Goal: Check status: Check status

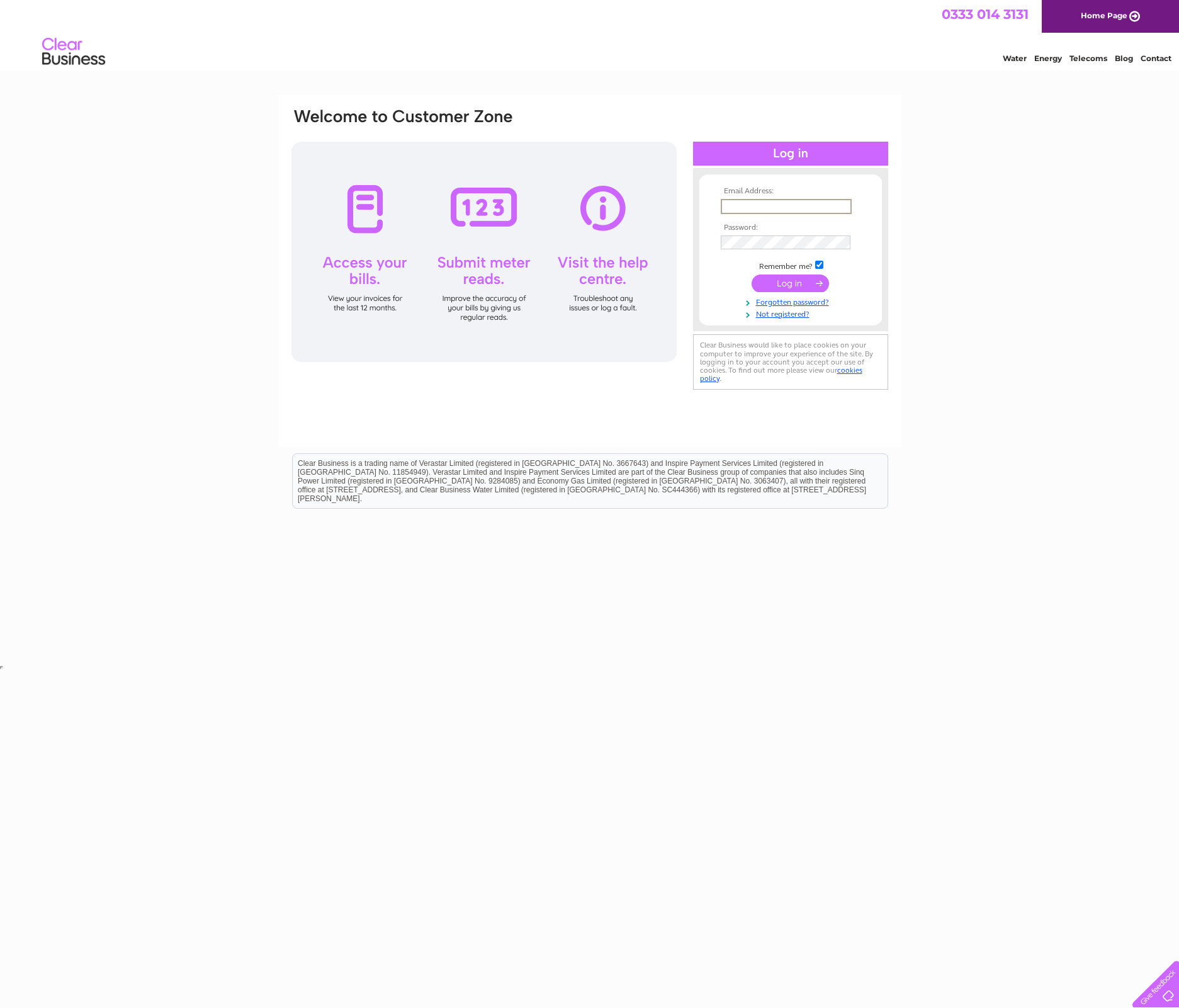
type input "gtd@gammaproforma.com"
click at [952, 141] on div "Email Address: gtd@gammaproforma.com Password: Forgotten password?" at bounding box center [589, 378] width 1179 height 567
click at [790, 285] on input "submit" at bounding box center [790, 281] width 77 height 18
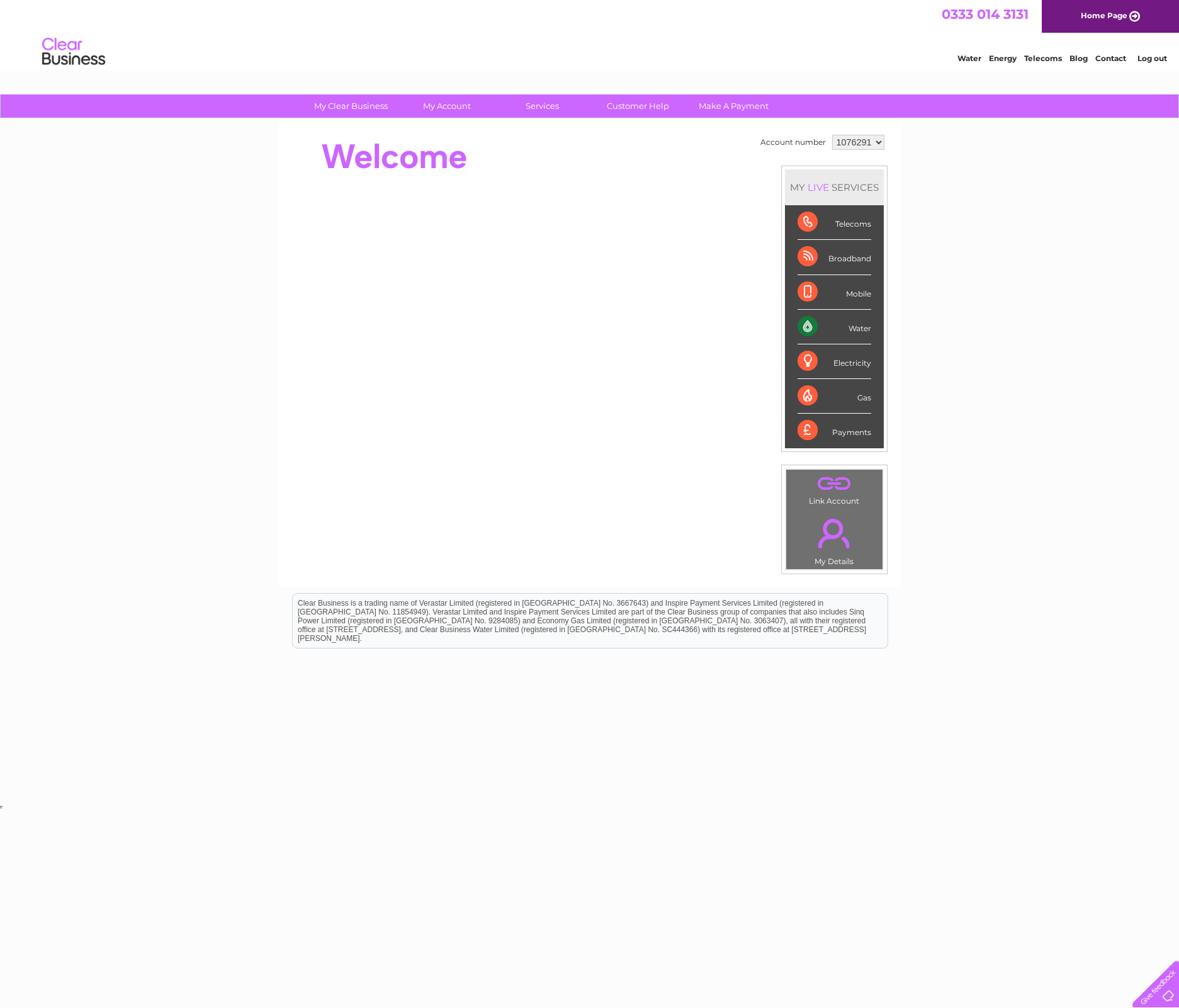
click at [876, 144] on select "1076291 1096605" at bounding box center [858, 142] width 52 height 15
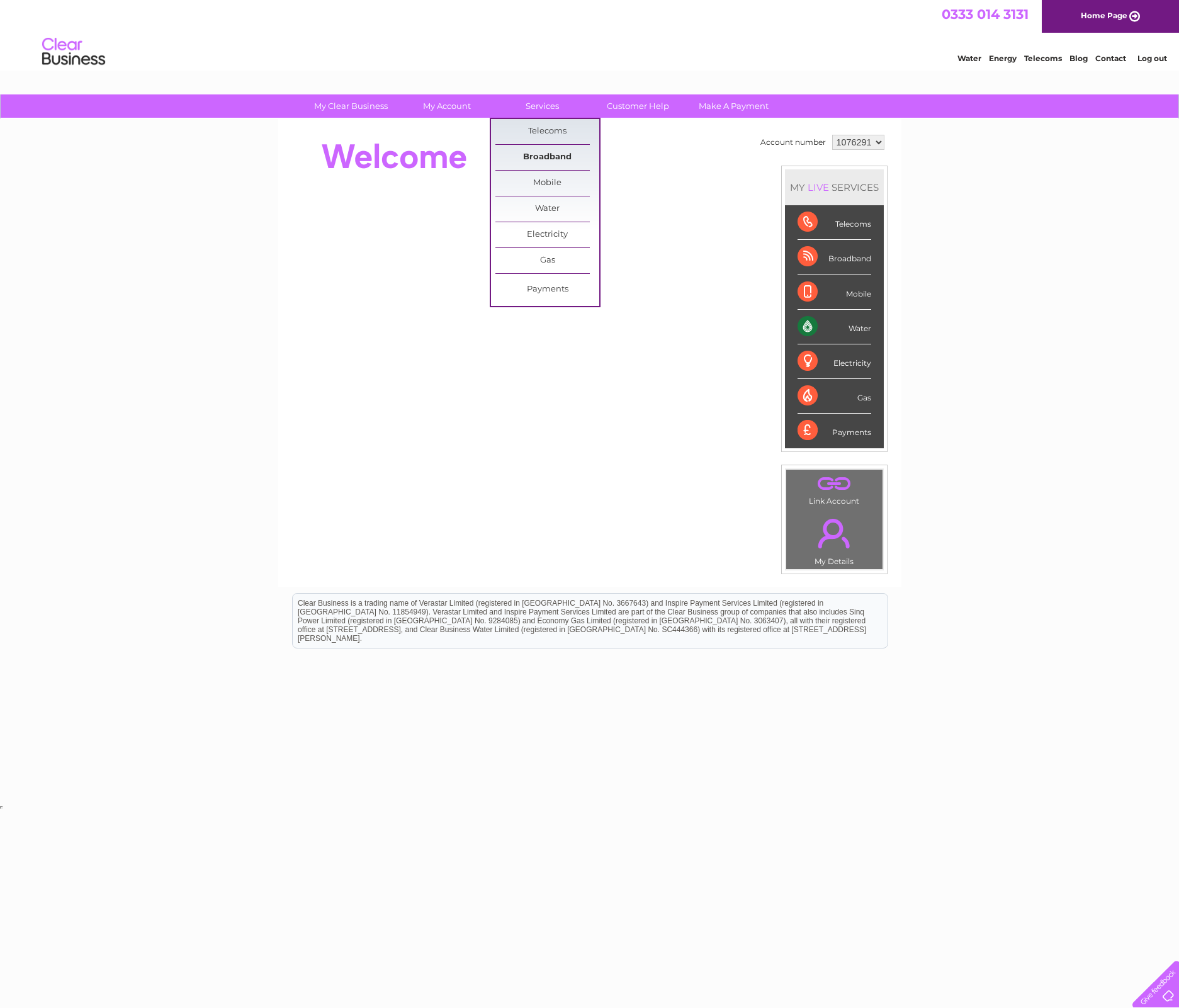
click at [552, 158] on link "Broadband" at bounding box center [547, 157] width 104 height 25
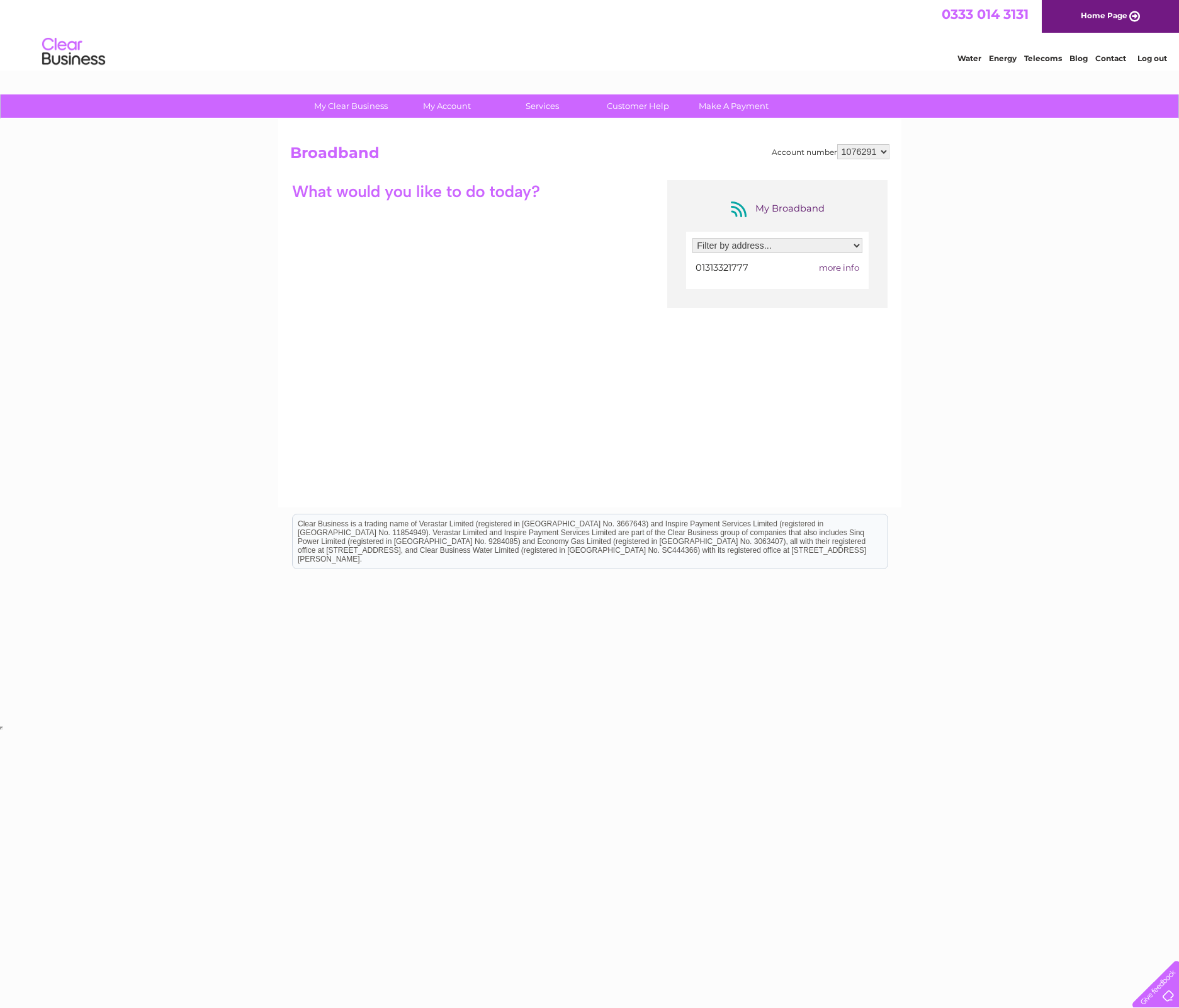
click at [859, 246] on select "Filter by address... 15-24, Comely Bank Row, Edinburgh, Edinburgh, Midlothian, …" at bounding box center [777, 245] width 170 height 15
click at [692, 238] on select "Filter by address... 15-24, Comely Bank Row, Edinburgh, Edinburgh, Midlothian, …" at bounding box center [777, 245] width 170 height 15
click at [884, 152] on select "1076291 1096605" at bounding box center [863, 152] width 52 height 15
select select "1096605"
click at [837, 144] on select "1076291 1096605" at bounding box center [863, 152] width 52 height 15
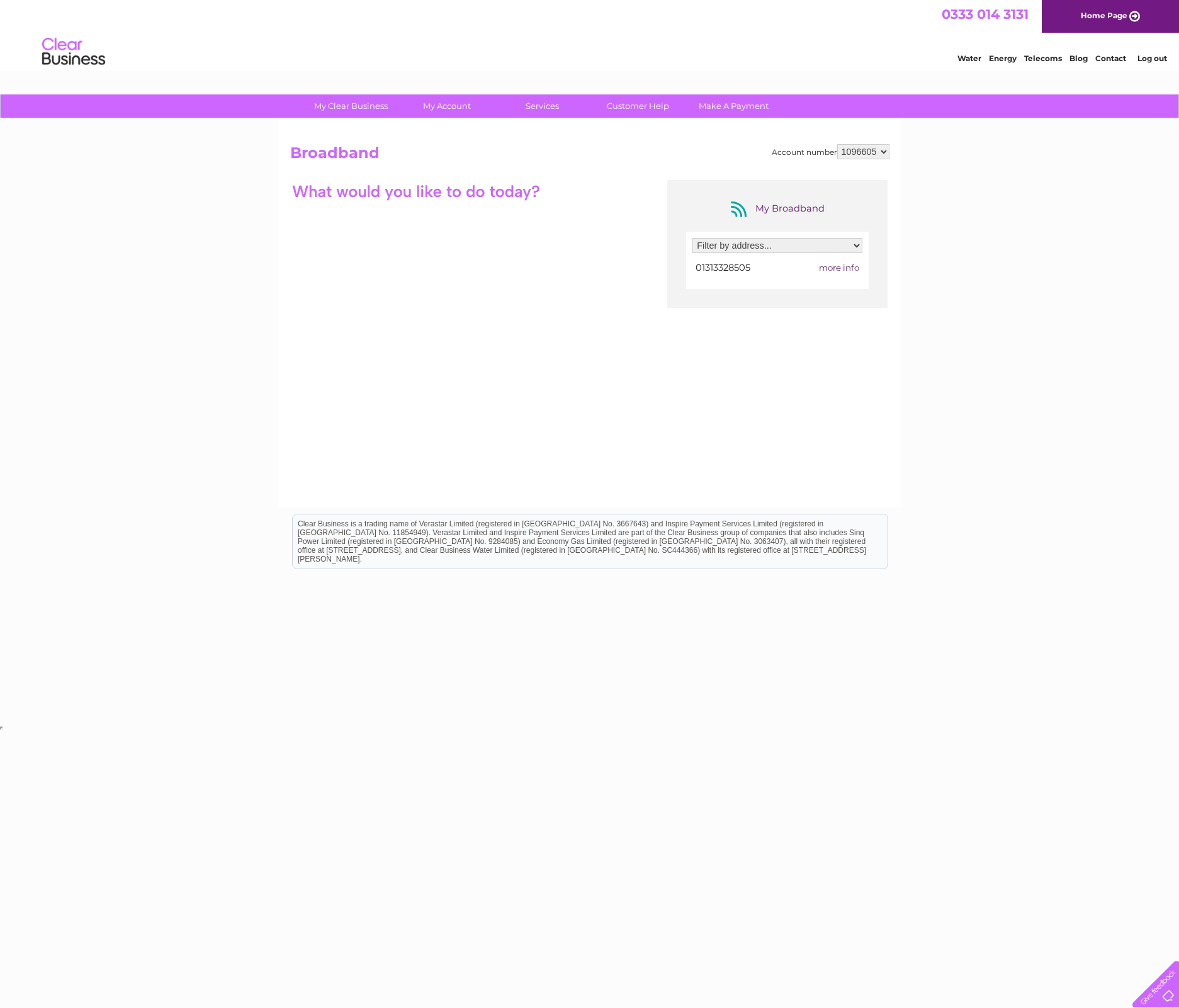
click at [841, 268] on span "more info" at bounding box center [839, 268] width 40 height 10
click at [644, 109] on link "Customer Help" at bounding box center [638, 106] width 104 height 24
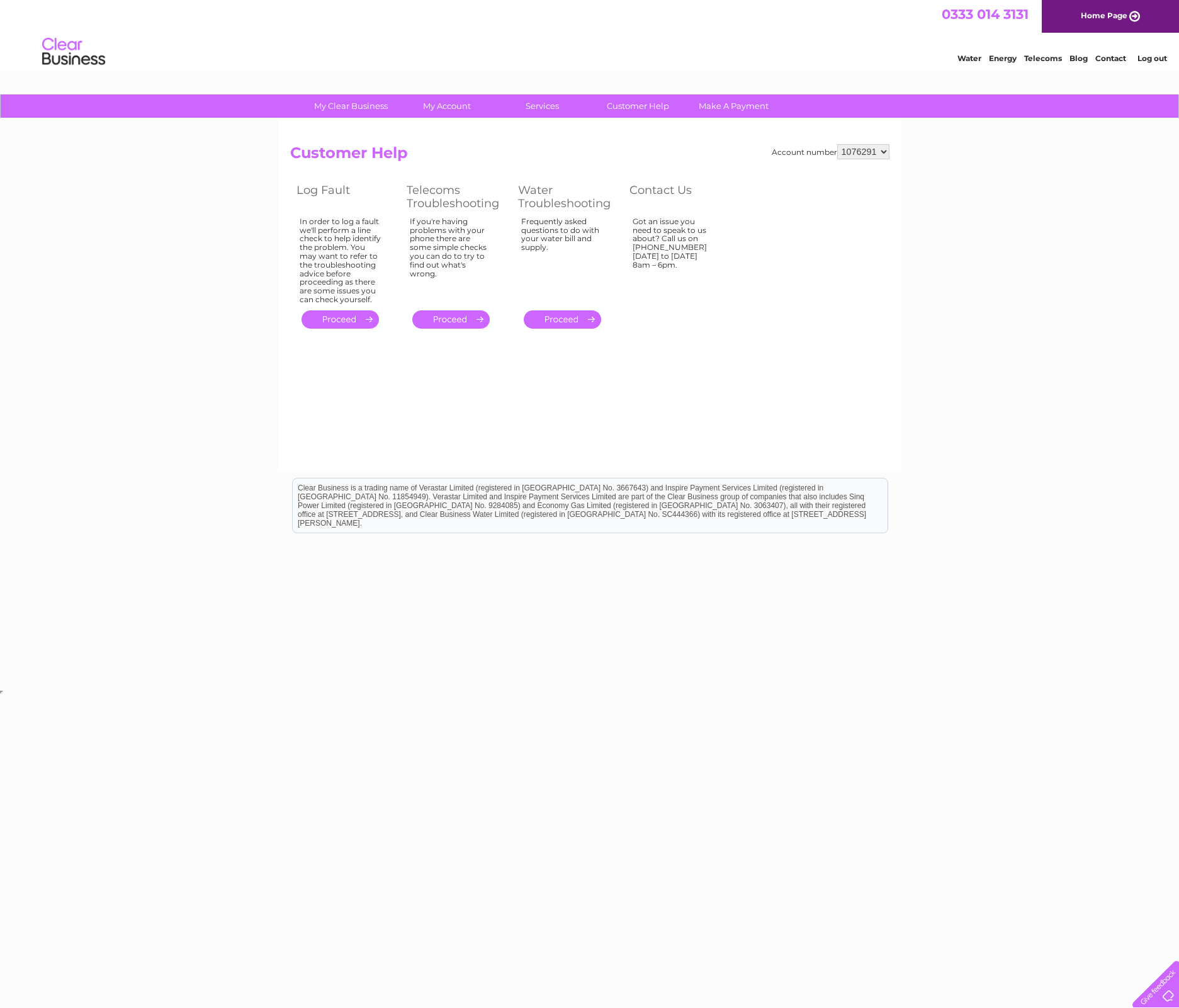
click at [347, 322] on link "." at bounding box center [340, 320] width 77 height 18
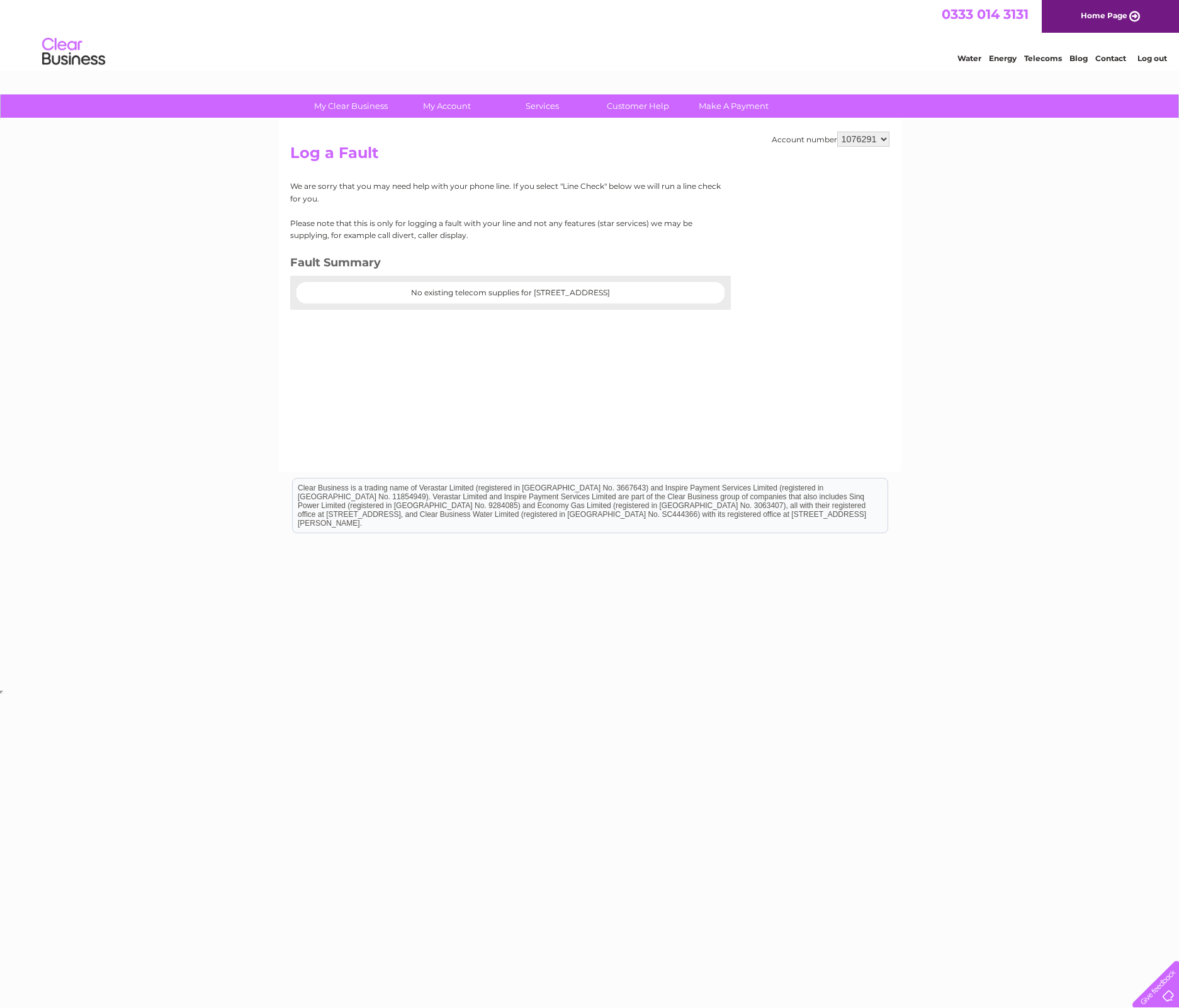
click at [887, 140] on select "1076291 1096605" at bounding box center [863, 139] width 52 height 15
select select "1096605"
click at [837, 132] on select "1076291 1096605" at bounding box center [863, 139] width 52 height 15
click at [630, 107] on link "Customer Help" at bounding box center [638, 106] width 104 height 24
